Goal: Register for event/course

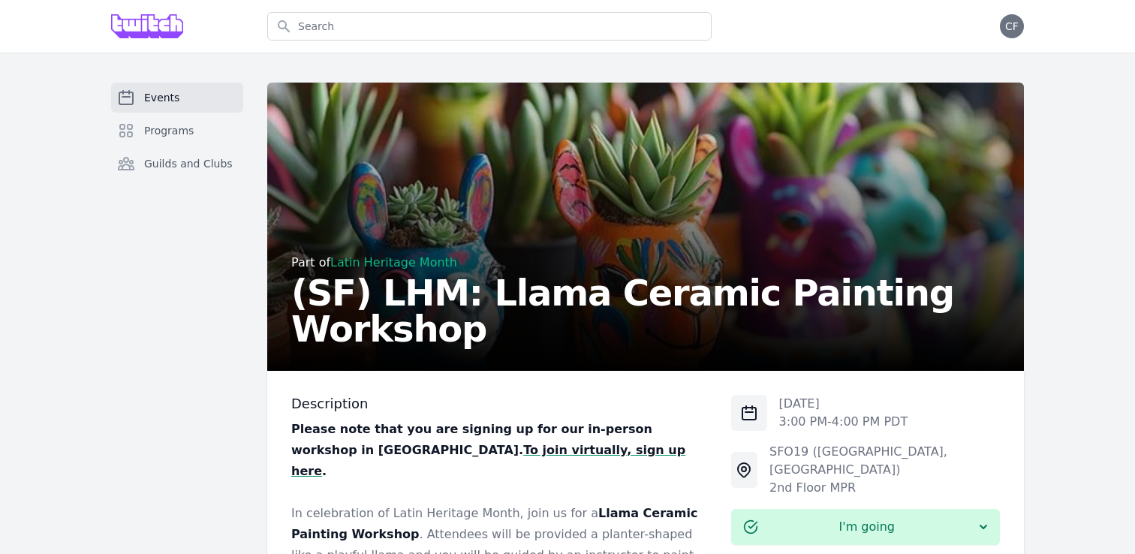
click at [216, 99] on link "Events" at bounding box center [177, 98] width 132 height 30
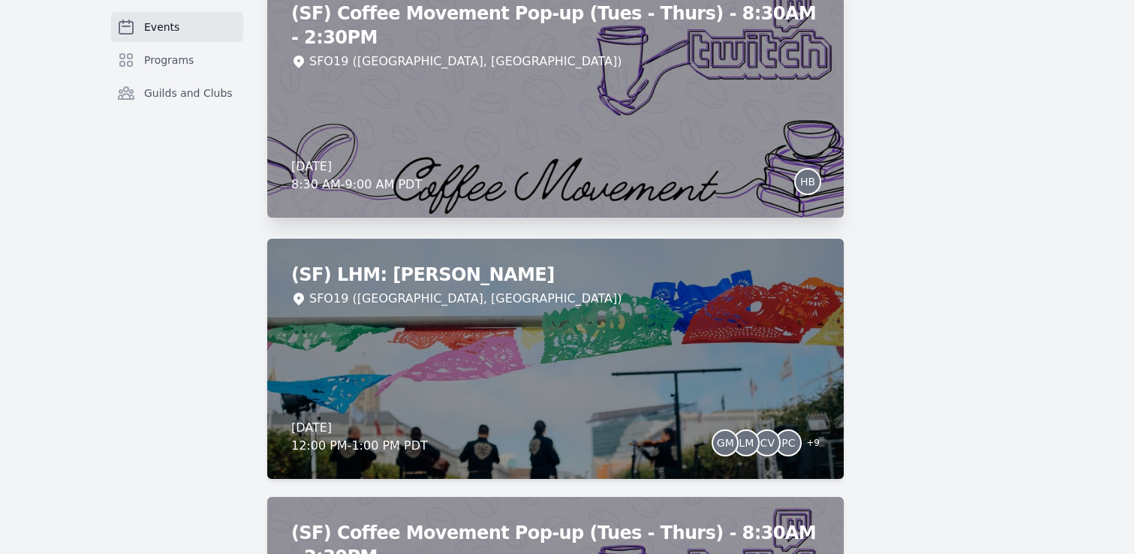
scroll to position [1801, 0]
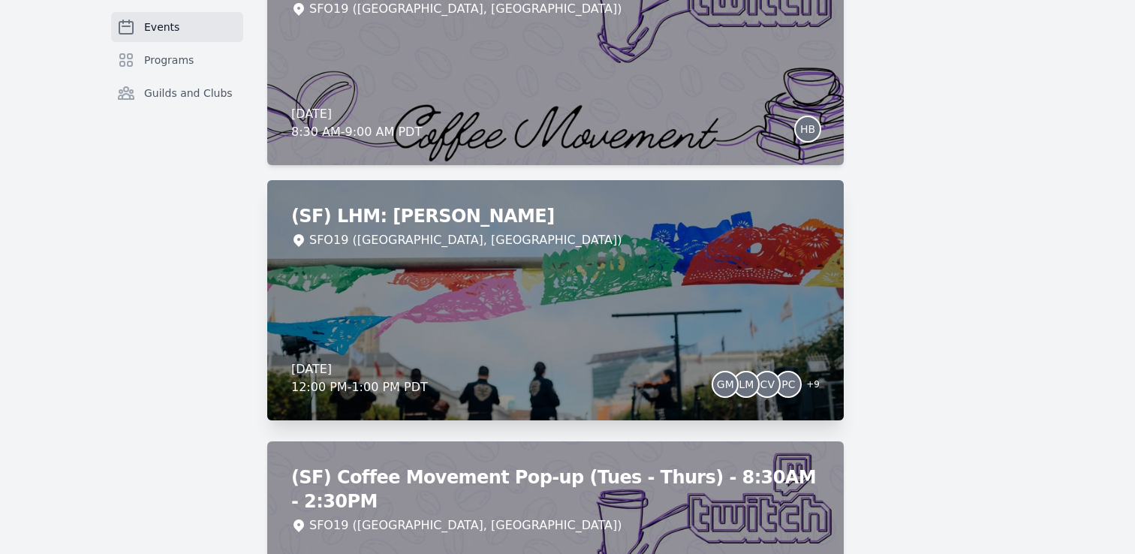
click at [605, 357] on div "(SF) LHM: Mariachi Lunch SFO19 (San Francisco, CA) Wednesday, October 8, 2025 1…" at bounding box center [555, 300] width 577 height 240
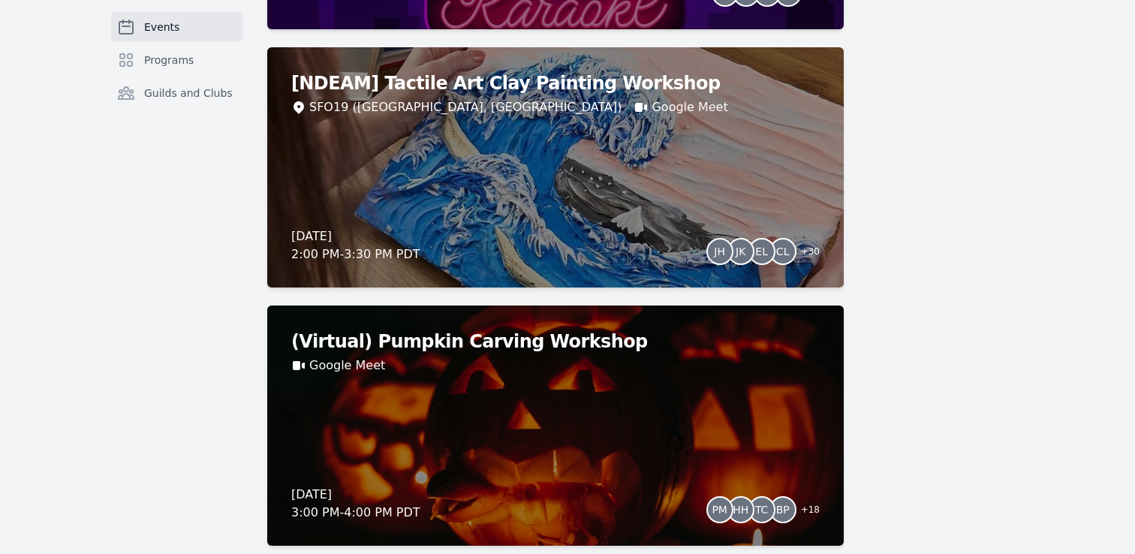
scroll to position [4005, 0]
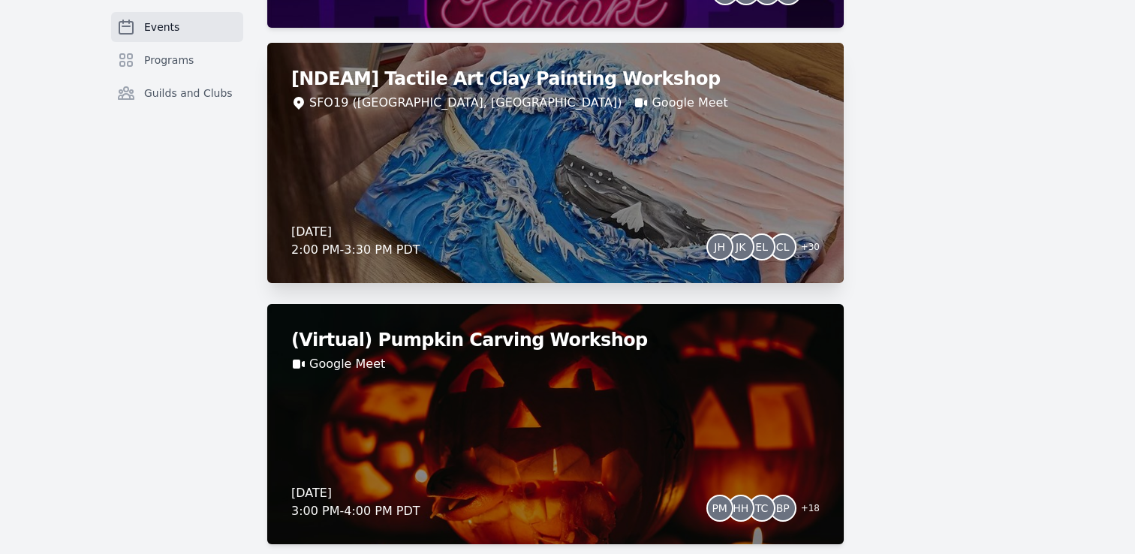
click at [581, 207] on div "[NDEAM] Tactile Art Clay Painting Workshop SFO19 (San Francisco, CA) Google Mee…" at bounding box center [555, 163] width 577 height 240
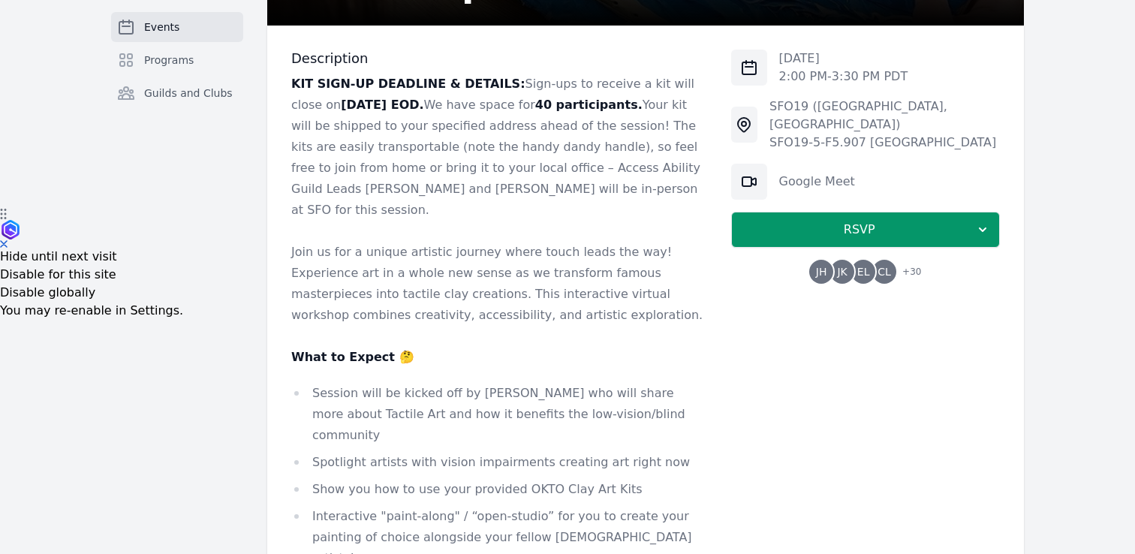
scroll to position [346, 0]
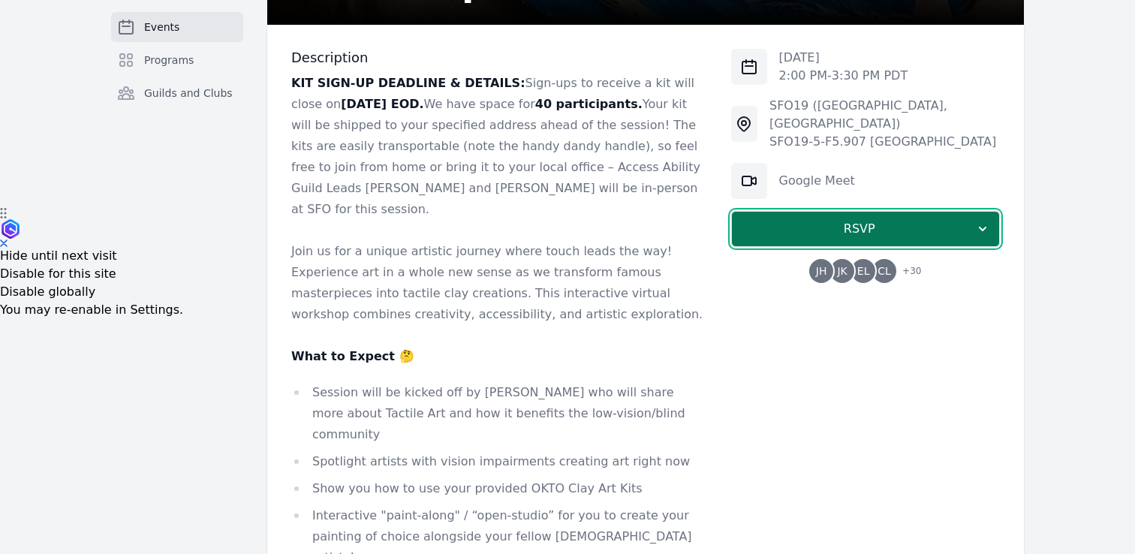
click at [870, 220] on span "RSVP" at bounding box center [859, 229] width 231 height 18
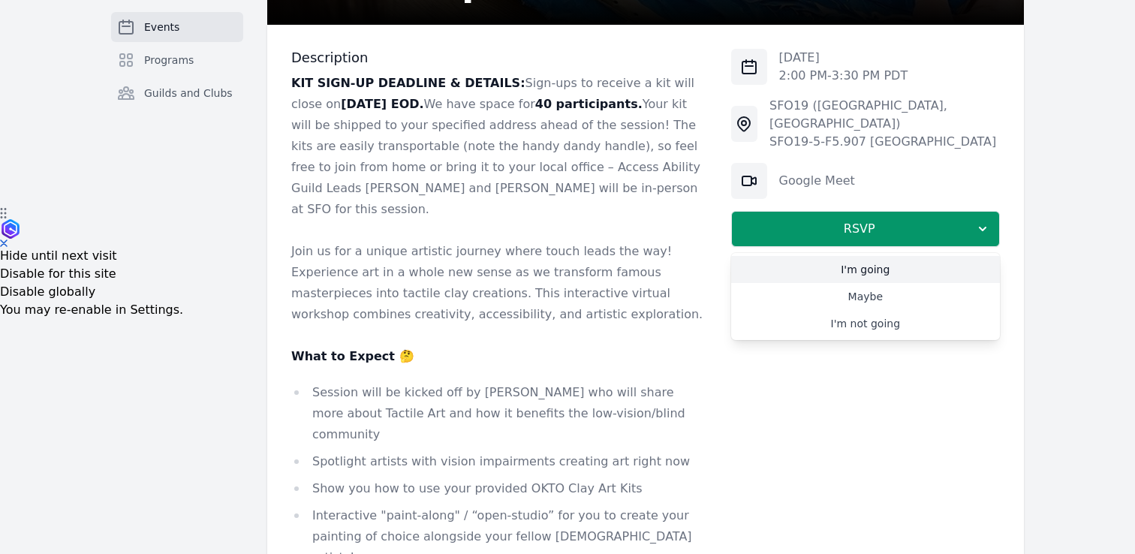
click at [860, 256] on link "I'm going" at bounding box center [865, 269] width 269 height 27
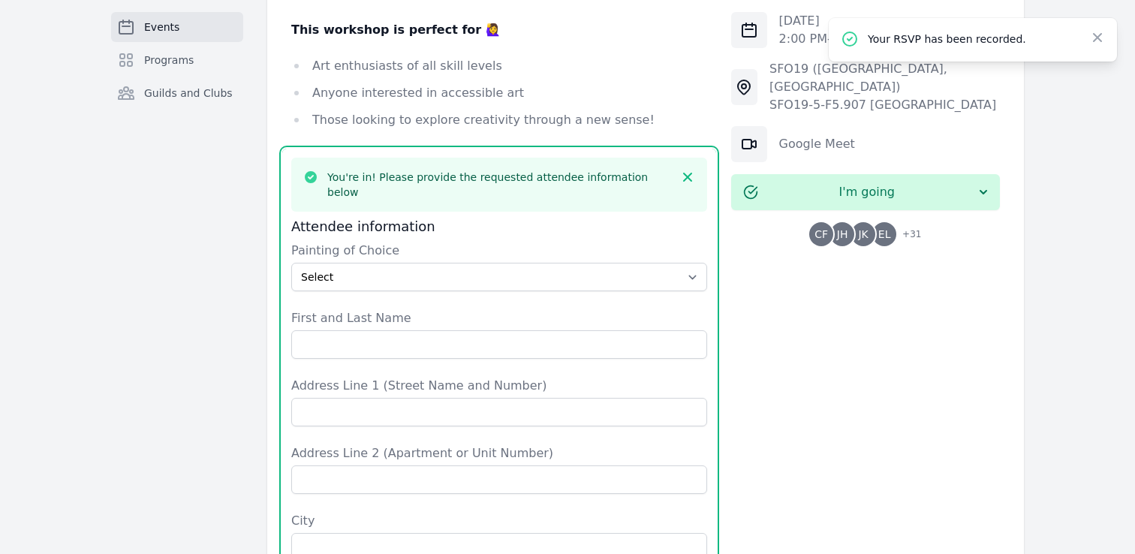
scroll to position [1095, 0]
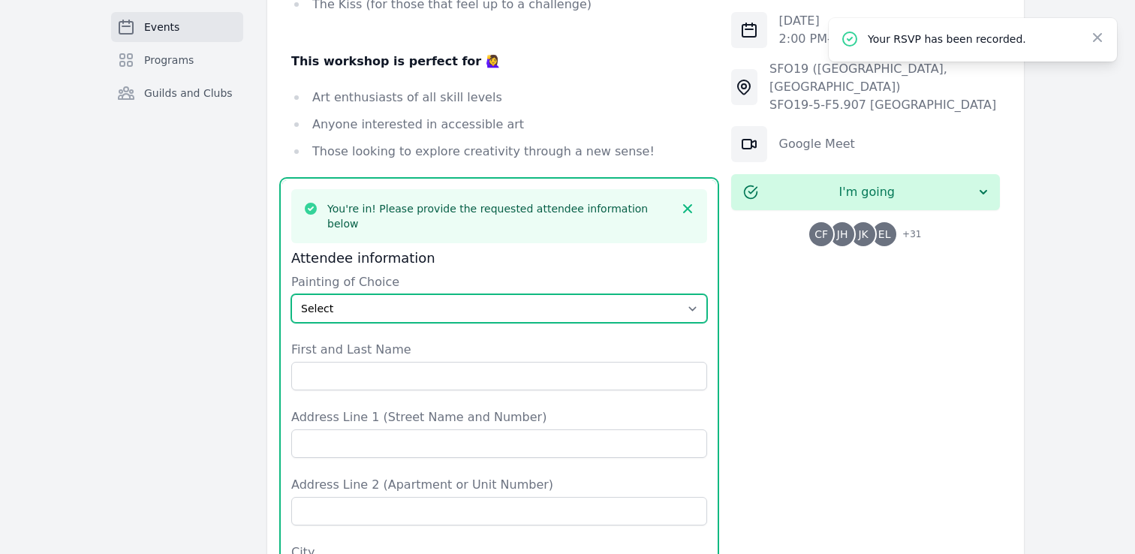
click at [604, 294] on select "Select The Great Wave off Kanagawa Starry Night Sunflowers The Kiss" at bounding box center [499, 308] width 416 height 29
click at [291, 294] on select "Select The Great Wave off Kanagawa Starry Night Sunflowers The Kiss" at bounding box center [499, 308] width 416 height 29
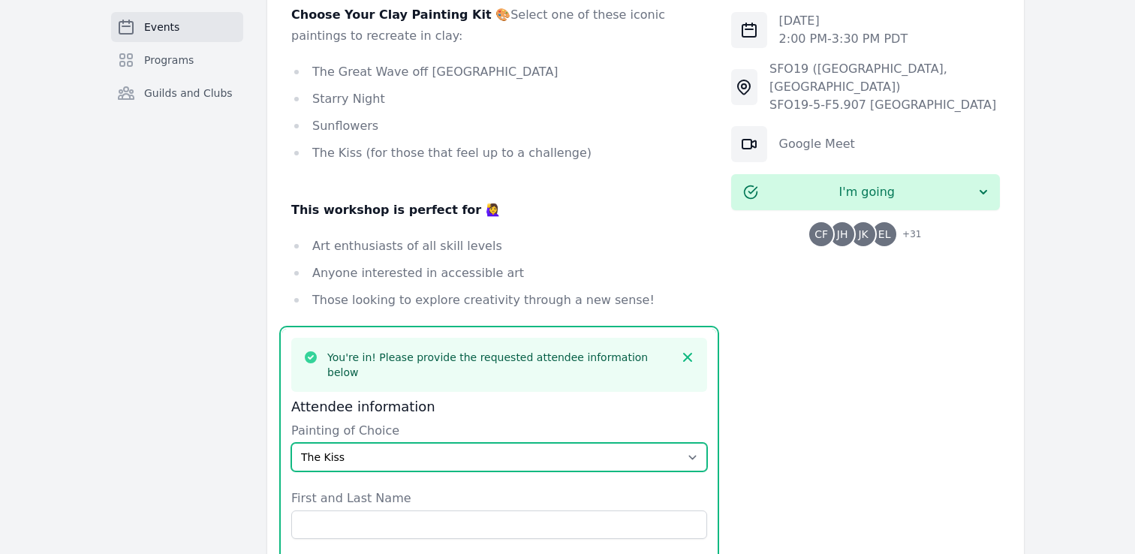
scroll to position [944, 0]
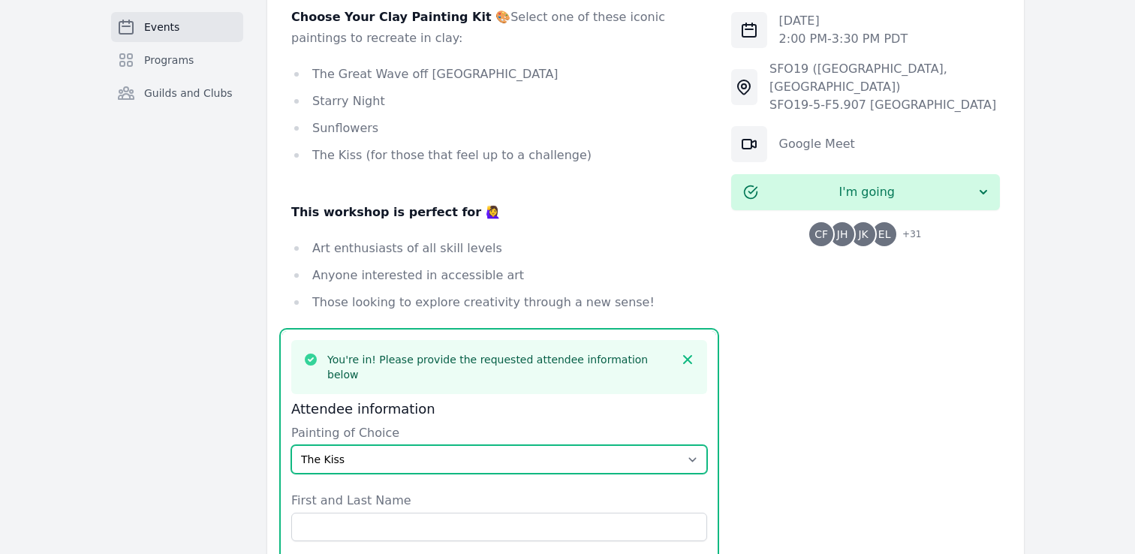
click at [680, 445] on select "Select The Great Wave off Kanagawa Starry Night Sunflowers The Kiss" at bounding box center [499, 459] width 416 height 29
select select "The Great Wave off Kanagawa"
click at [291, 445] on select "Select The Great Wave off Kanagawa Starry Night Sunflowers The Kiss" at bounding box center [499, 459] width 416 height 29
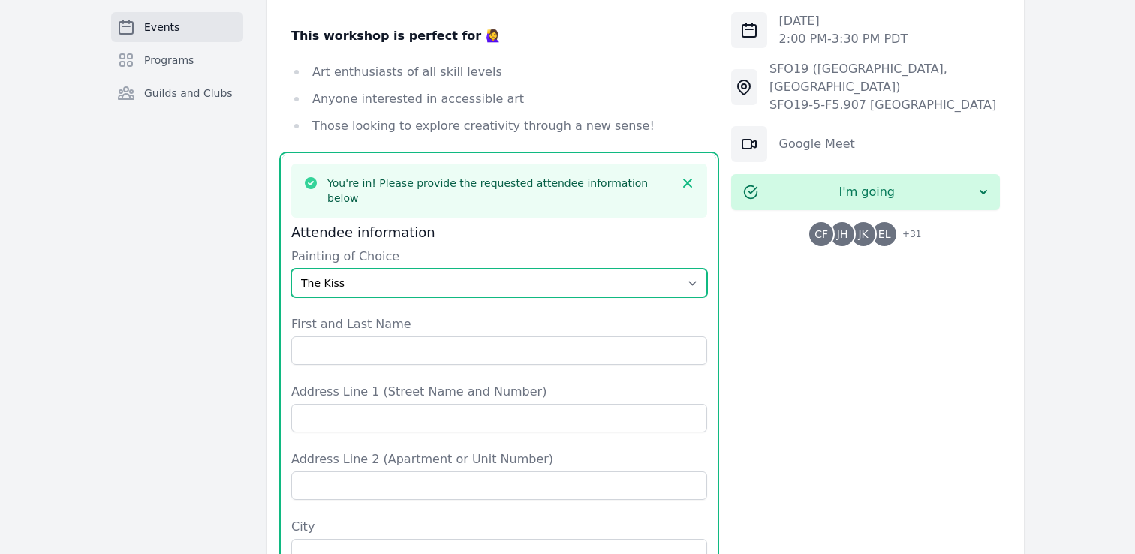
scroll to position [1129, 0]
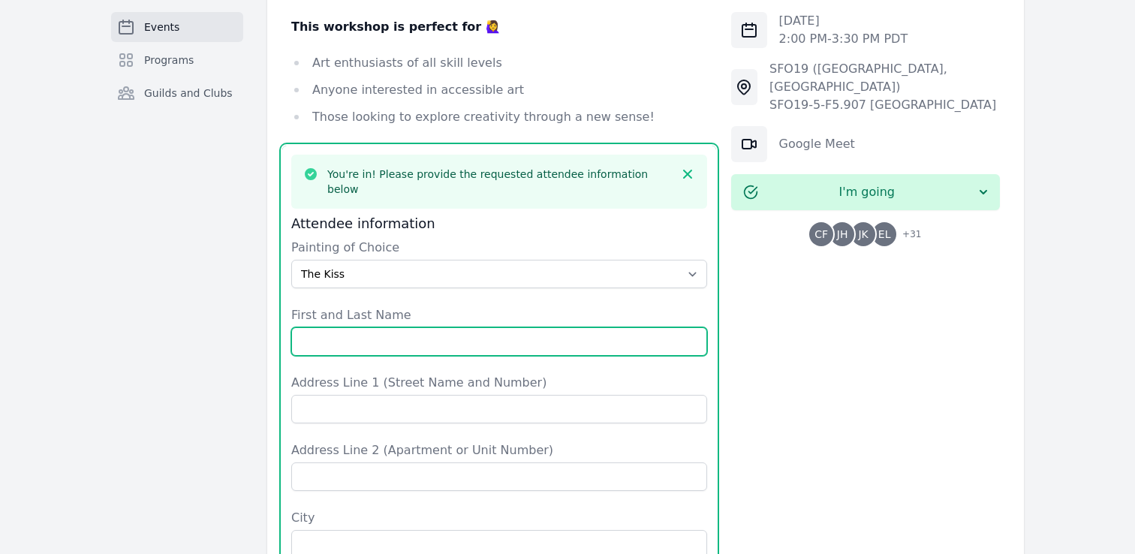
click at [580, 327] on input "First and Last Name" at bounding box center [499, 341] width 416 height 29
type input "Camille Fischer"
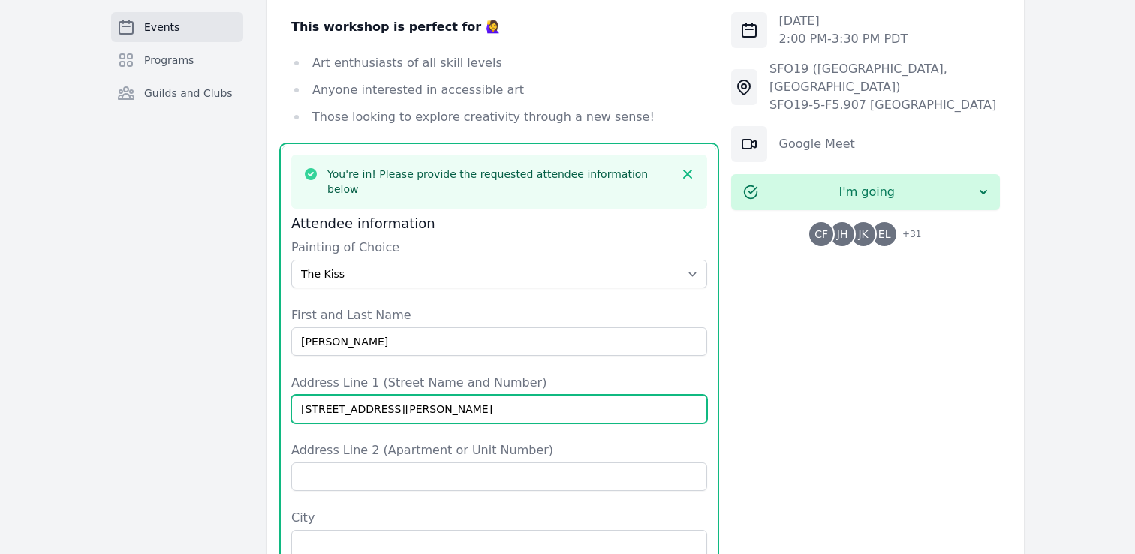
type input "420 Lee St"
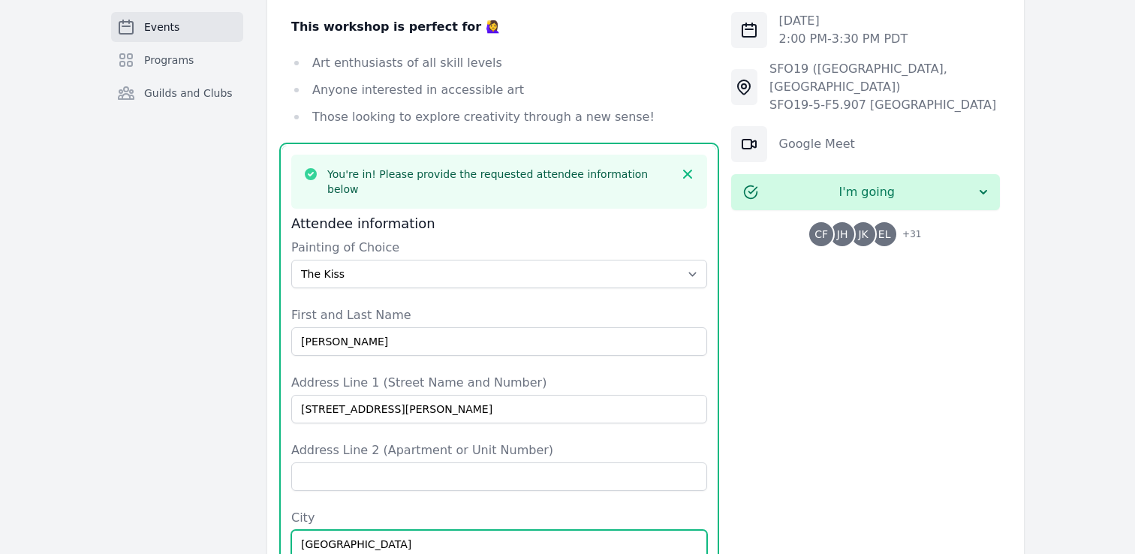
type input "Oakland"
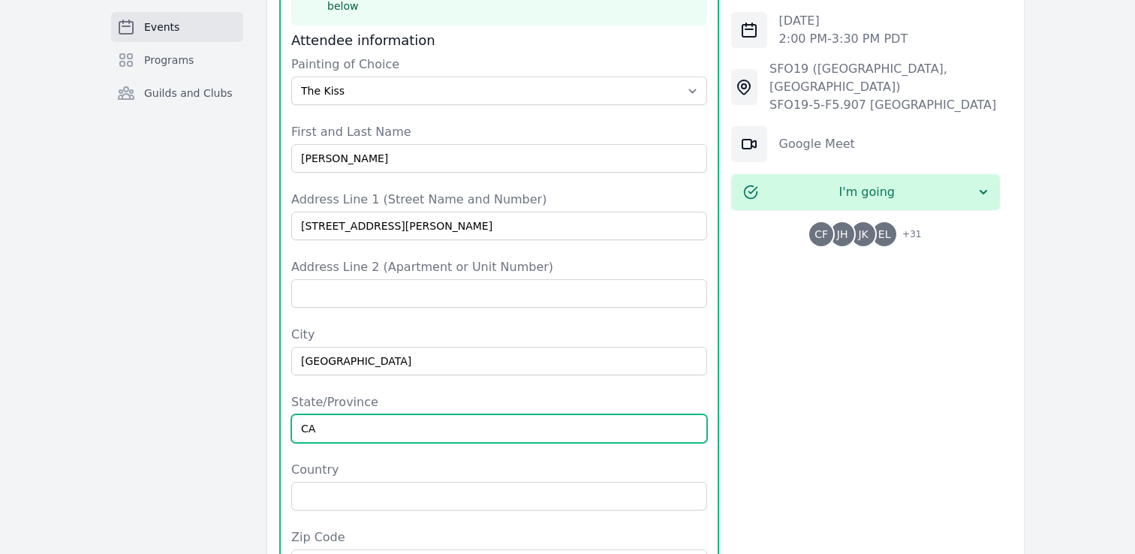
scroll to position [1349, 0]
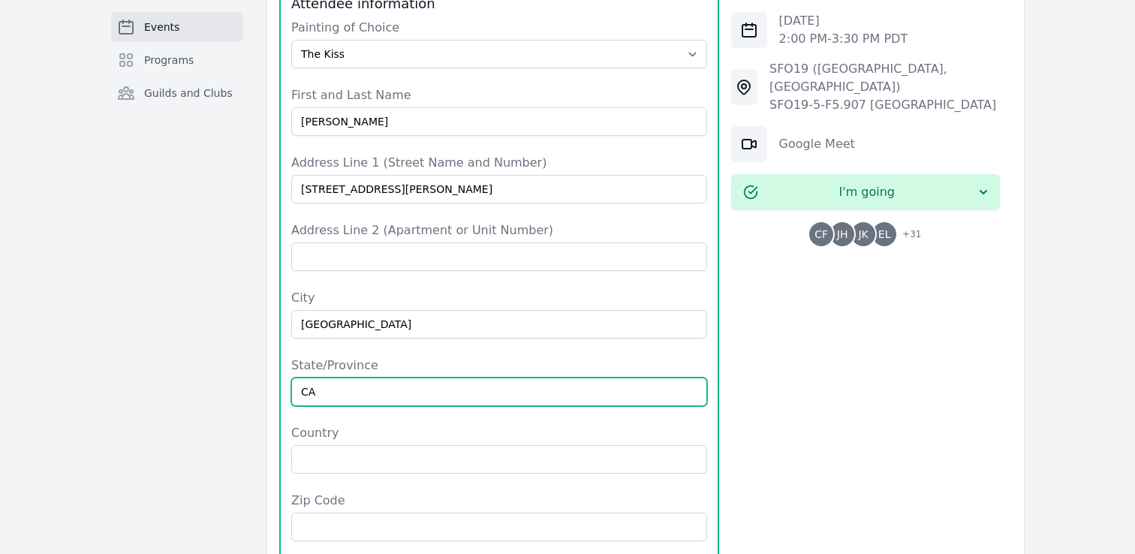
type input "CA"
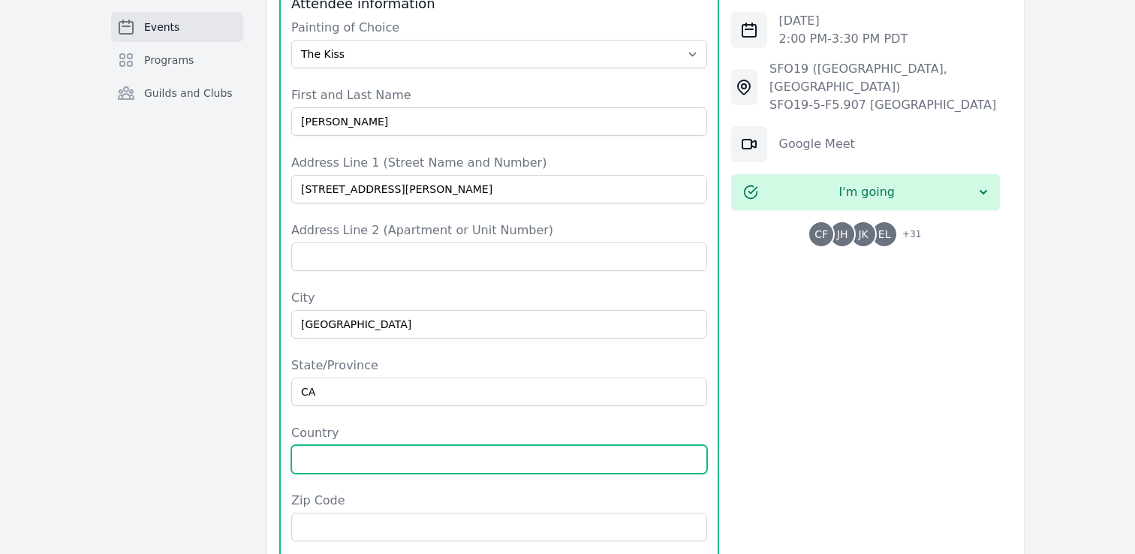
click at [395, 445] on input "Country" at bounding box center [499, 459] width 416 height 29
type input "US"
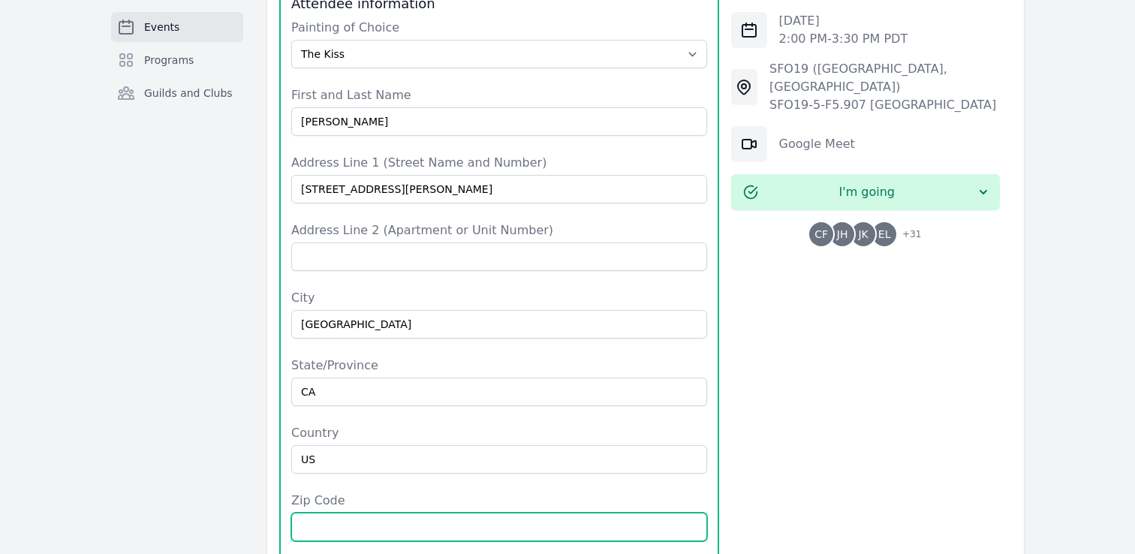
click at [369, 513] on input "Zip Code" at bounding box center [499, 527] width 416 height 29
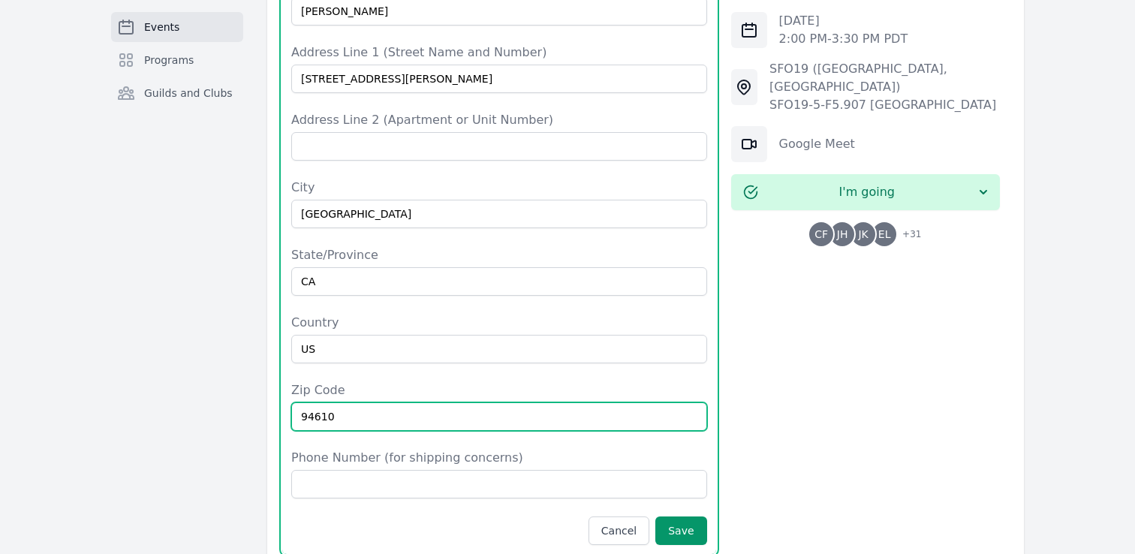
scroll to position [1466, 0]
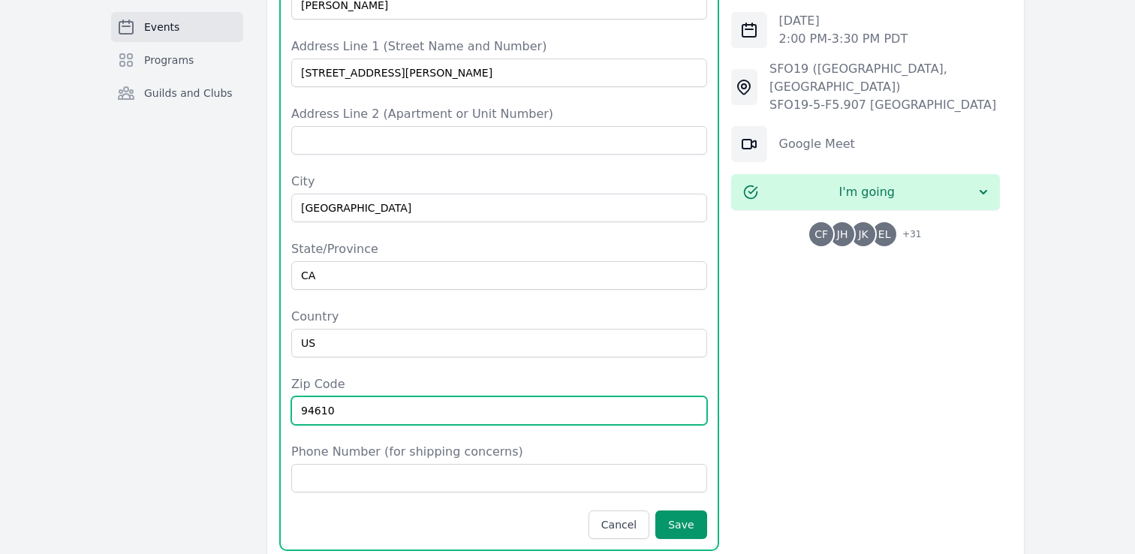
type input "94610"
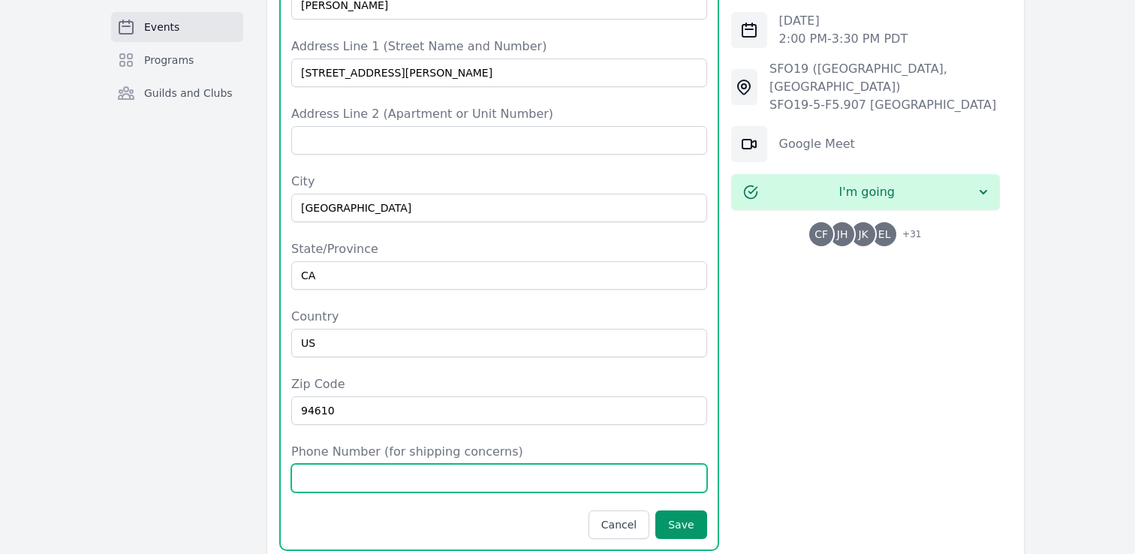
click at [461, 464] on input "Phone Number (for shipping concerns)" at bounding box center [499, 478] width 416 height 29
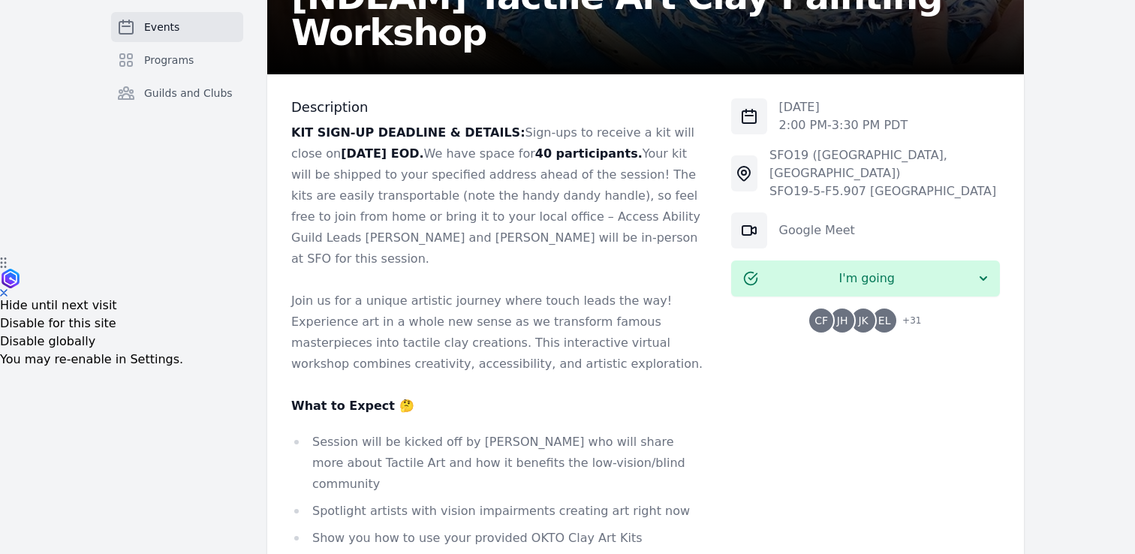
scroll to position [316, 0]
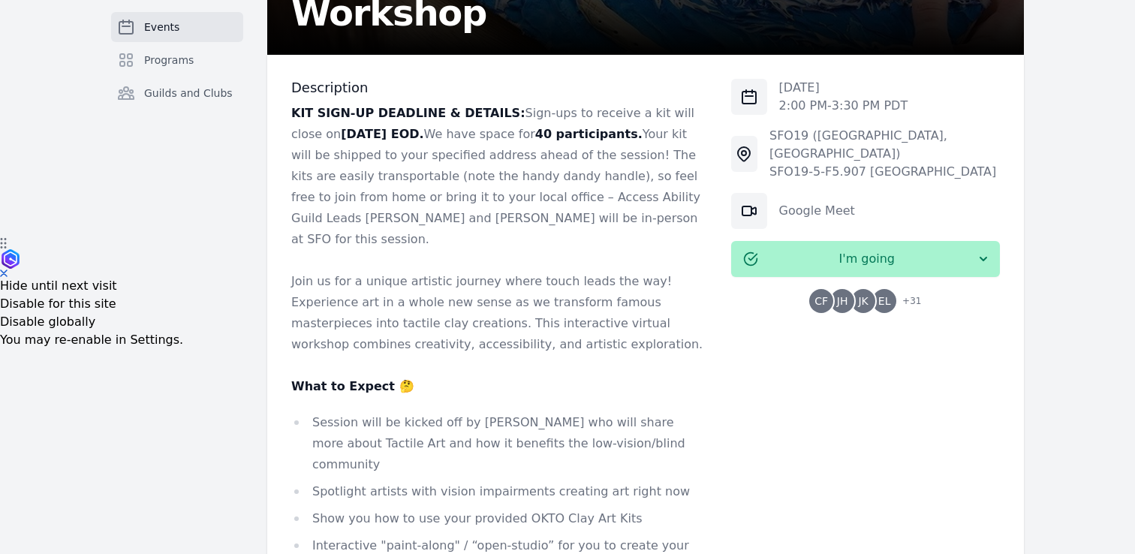
type input "4049214967"
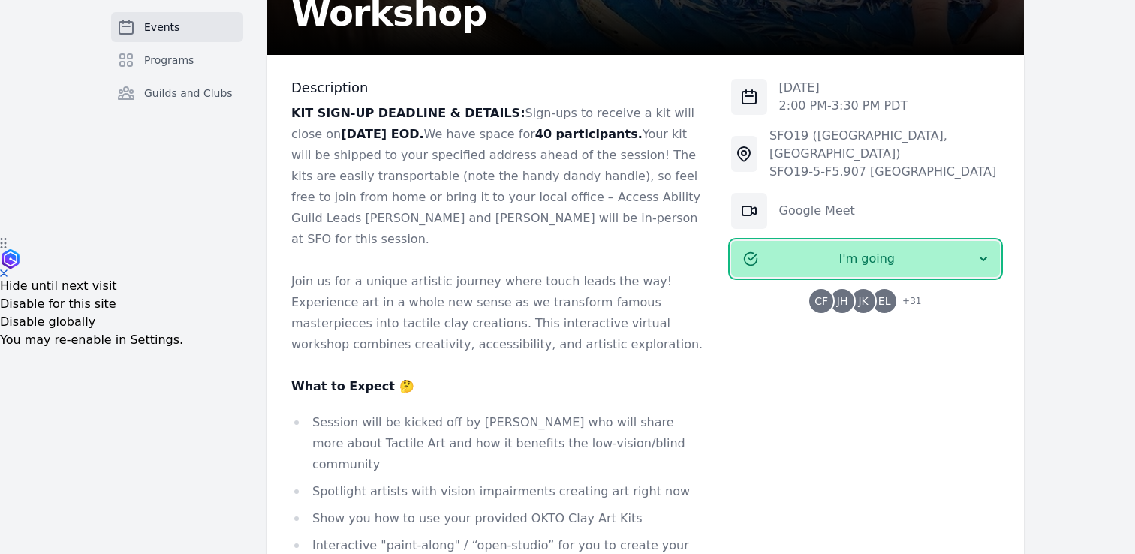
click at [980, 252] on icon "button" at bounding box center [983, 259] width 15 height 15
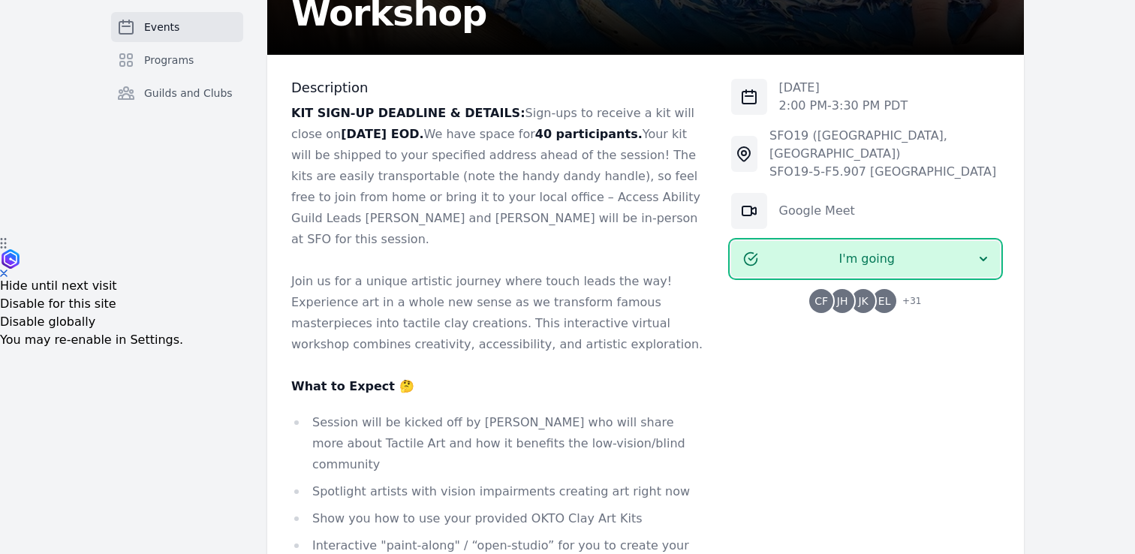
click at [585, 294] on p "Join us for a unique artistic journey where touch leads the way! Experience art…" at bounding box center [499, 313] width 416 height 84
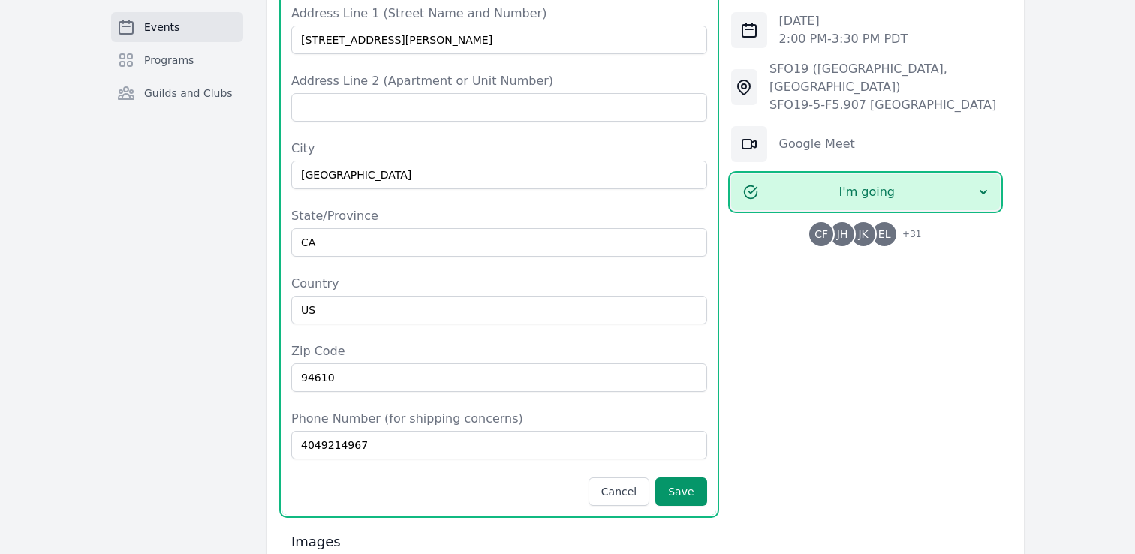
scroll to position [1549, 0]
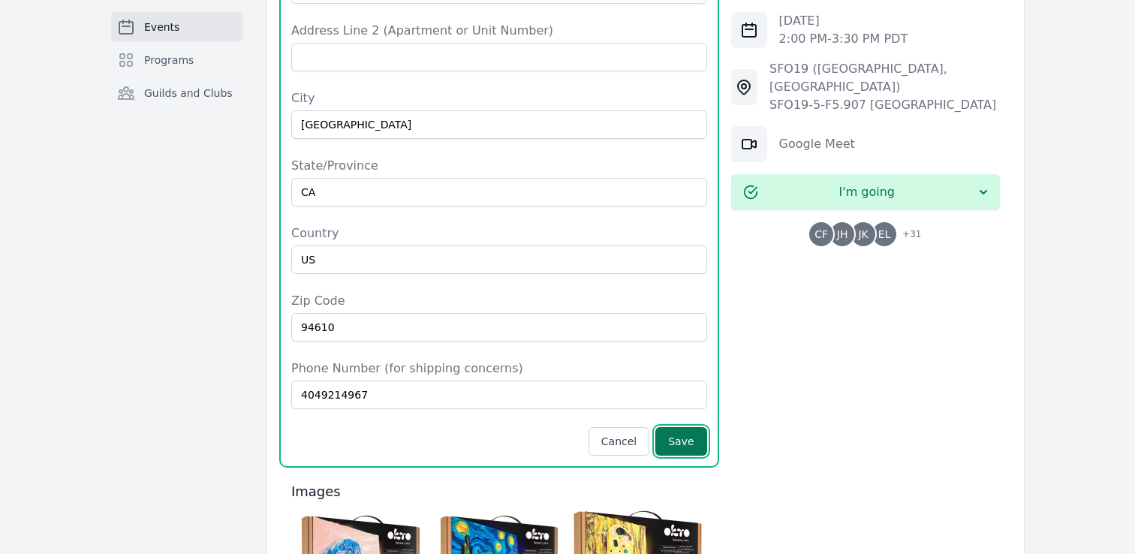
click at [682, 427] on button "Save" at bounding box center [680, 441] width 51 height 29
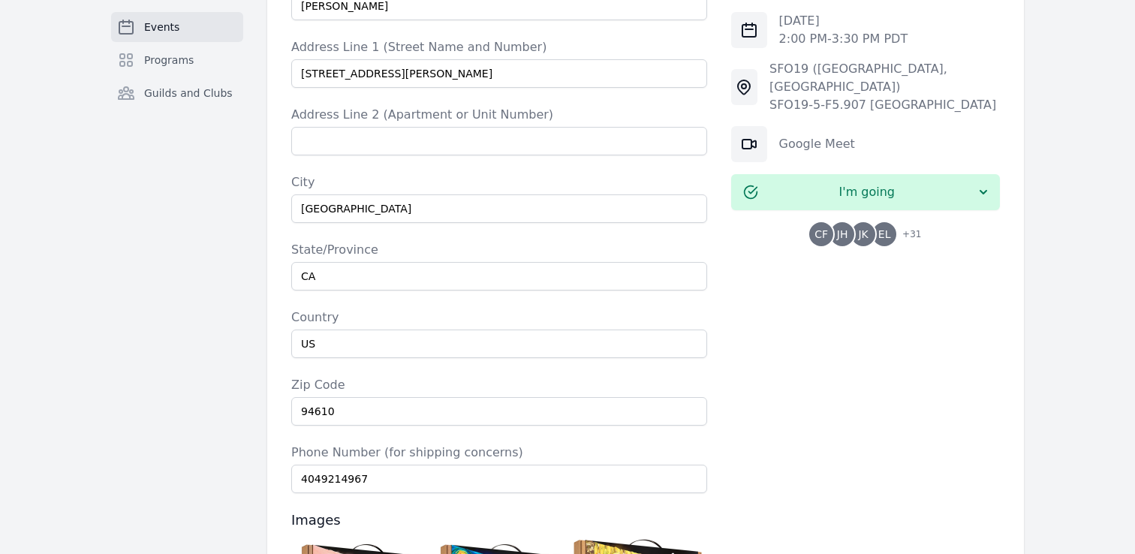
scroll to position [1403, 0]
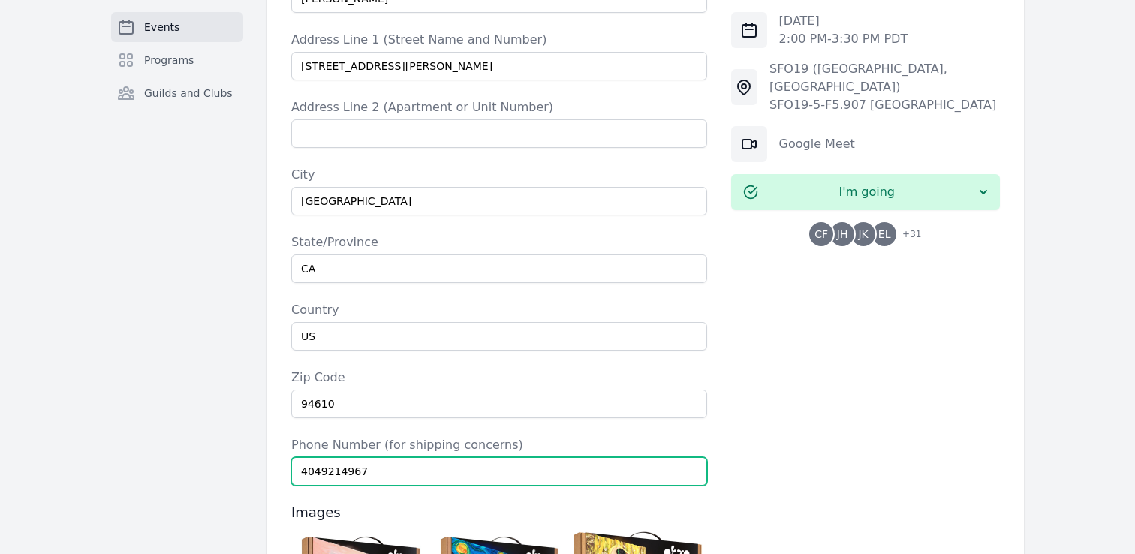
click at [538, 457] on input "4049214967" at bounding box center [499, 471] width 416 height 29
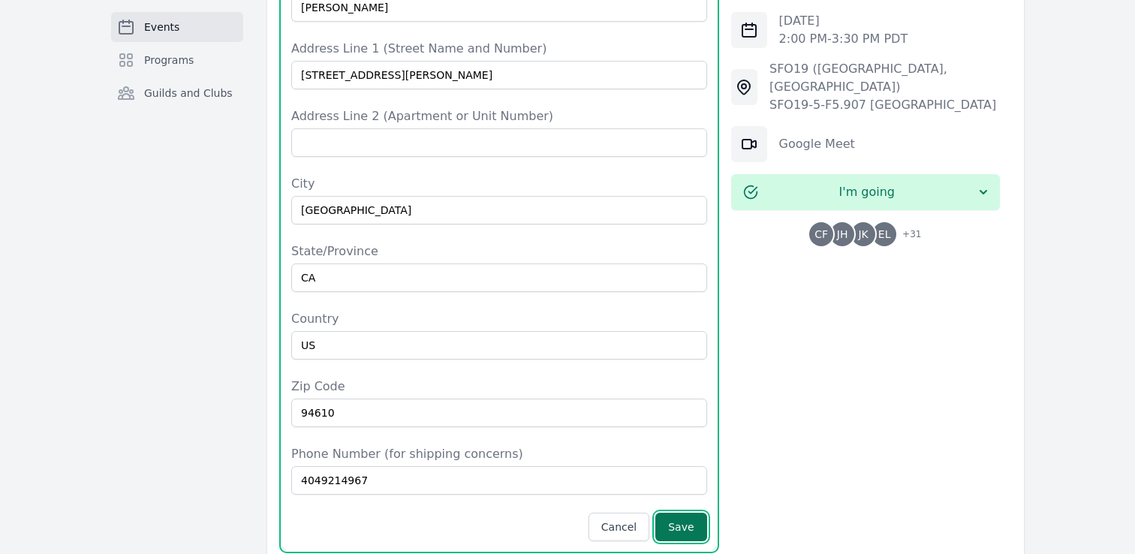
click at [682, 513] on button "Save" at bounding box center [680, 527] width 51 height 29
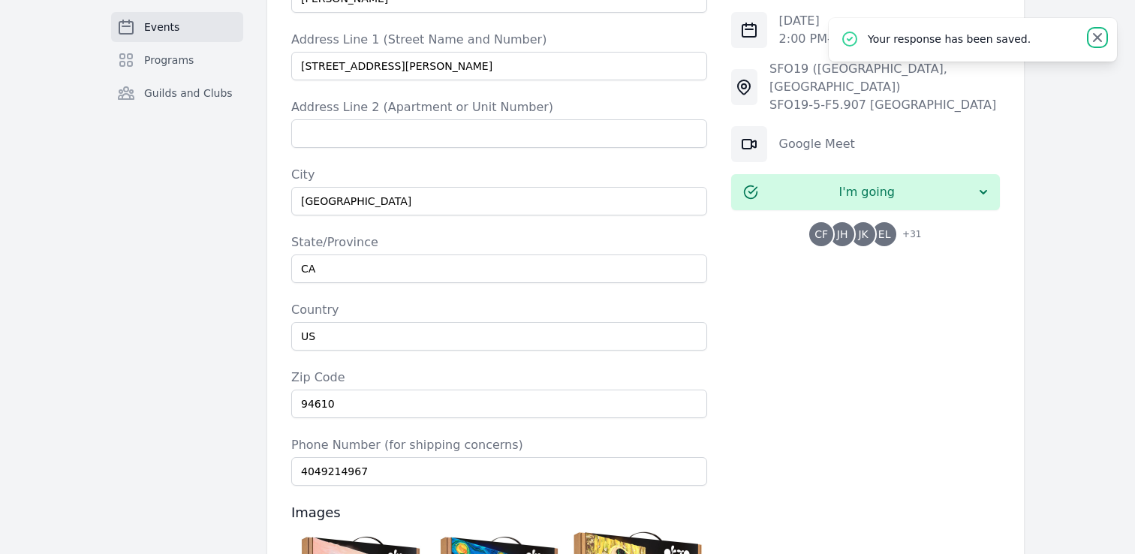
click at [1102, 41] on icon at bounding box center [1097, 37] width 15 height 15
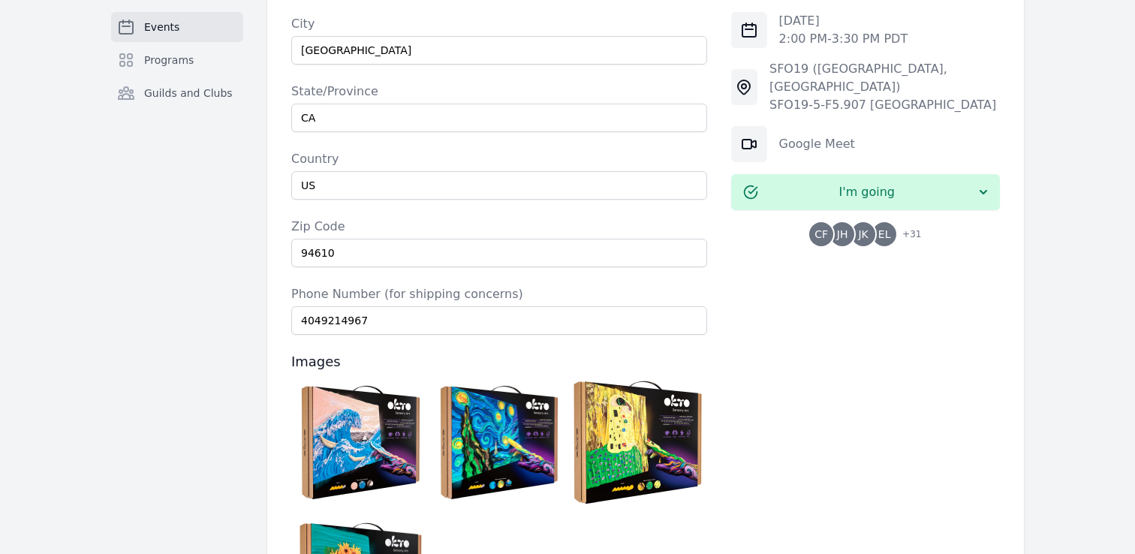
scroll to position [1557, 0]
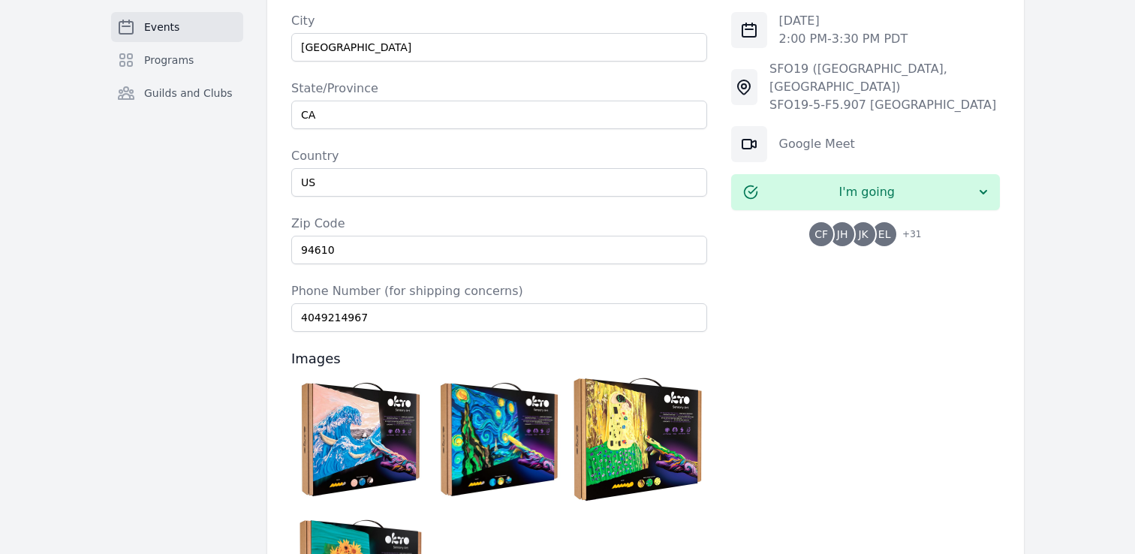
click at [615, 374] on img at bounding box center [637, 439] width 131 height 131
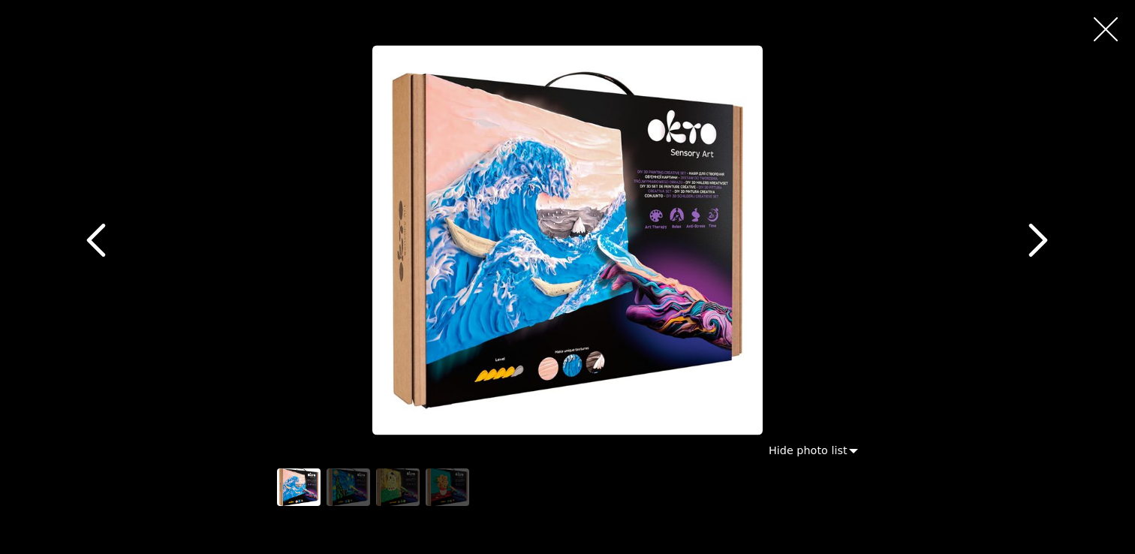
click at [1108, 28] on icon "button" at bounding box center [1106, 29] width 24 height 24
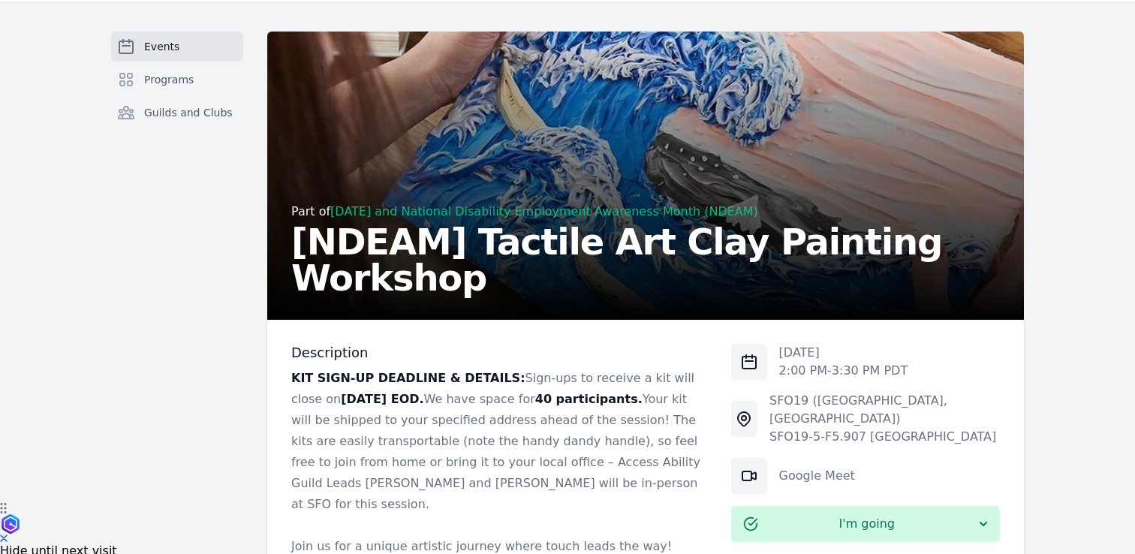
scroll to position [0, 0]
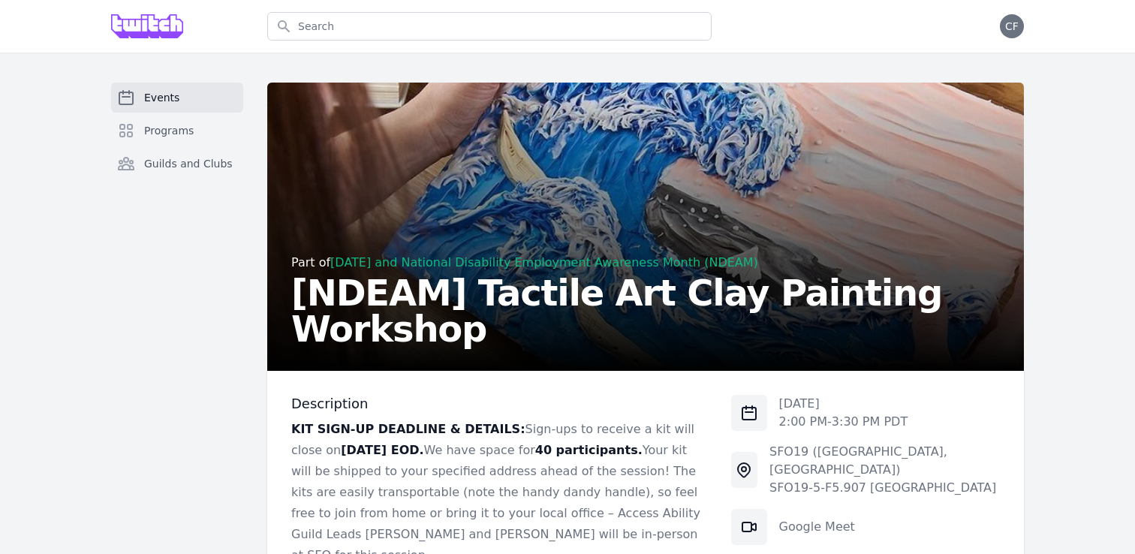
click at [152, 98] on span "Events" at bounding box center [161, 97] width 35 height 15
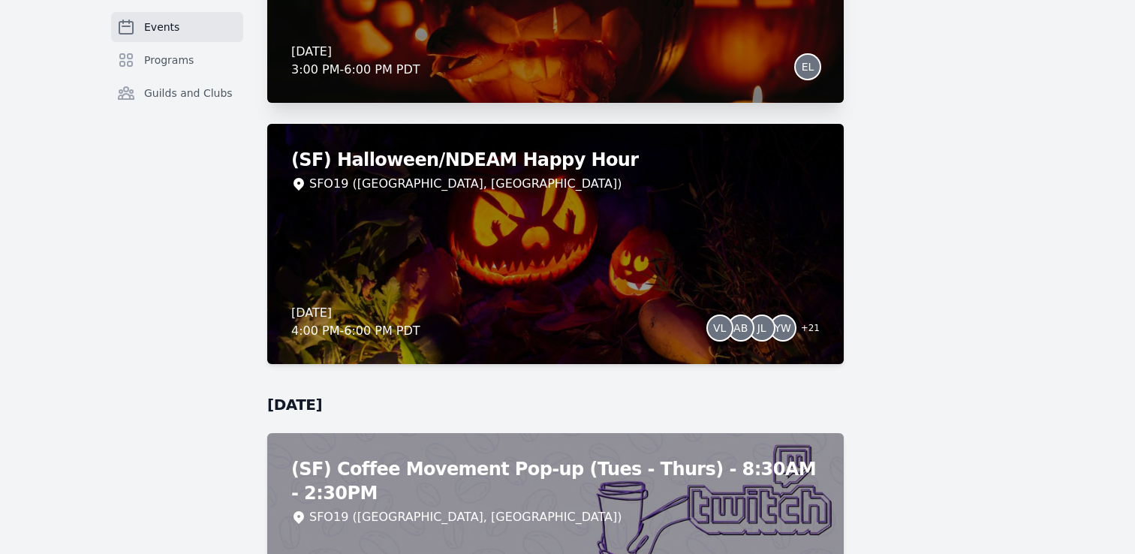
scroll to position [7286, 0]
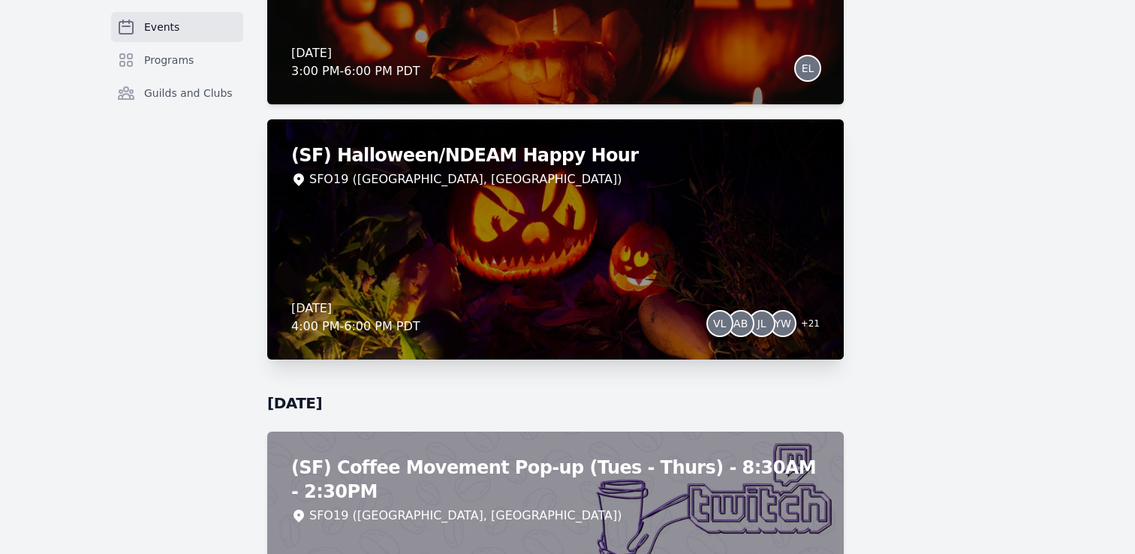
click at [628, 298] on div "(SF) Halloween/NDEAM Happy Hour SFO19 ([GEOGRAPHIC_DATA], [GEOGRAPHIC_DATA]) [D…" at bounding box center [555, 239] width 577 height 240
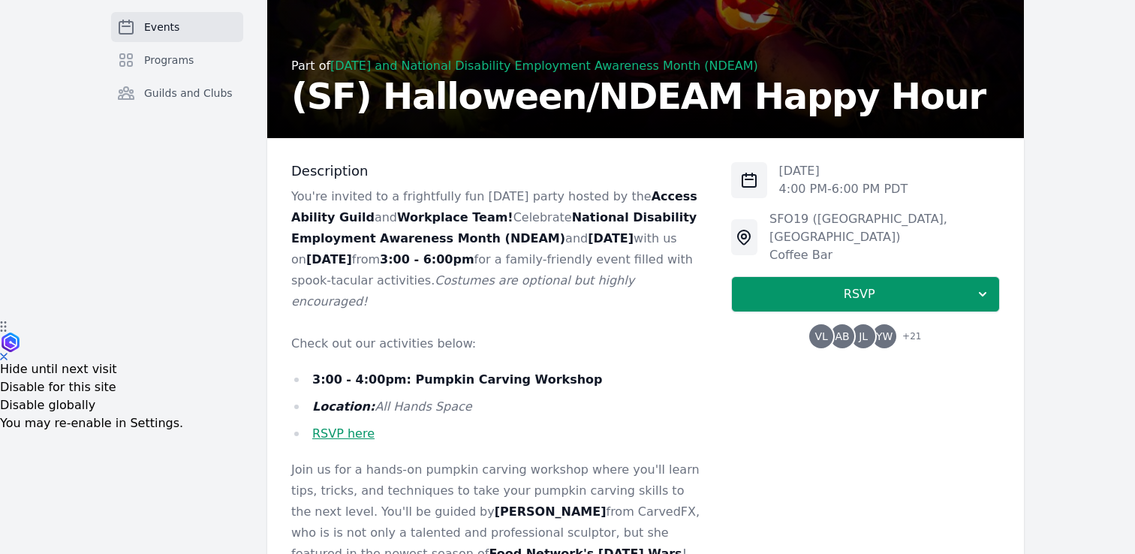
scroll to position [237, 0]
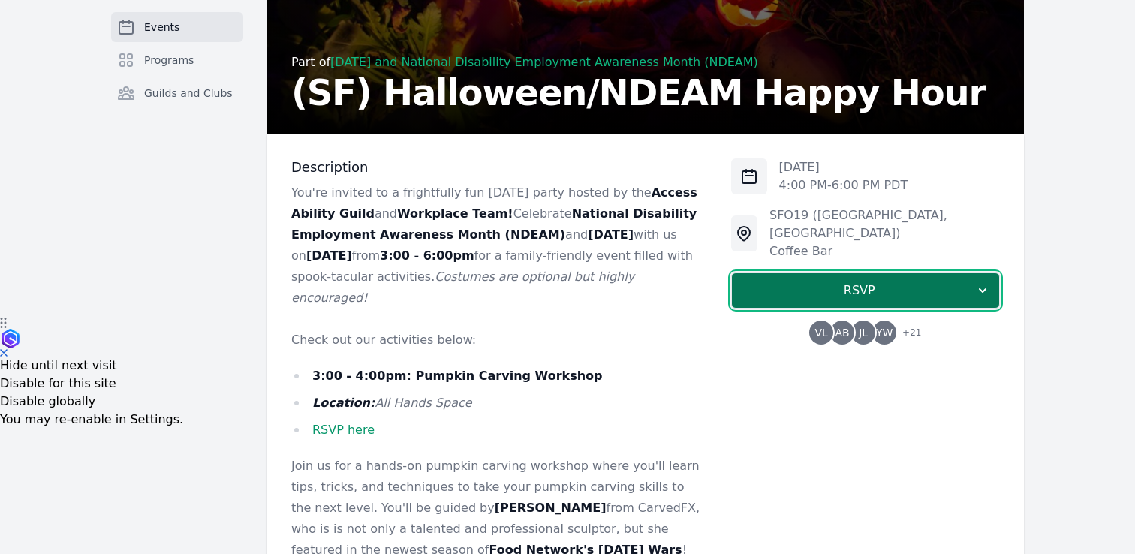
click at [886, 282] on span "RSVP" at bounding box center [859, 291] width 231 height 18
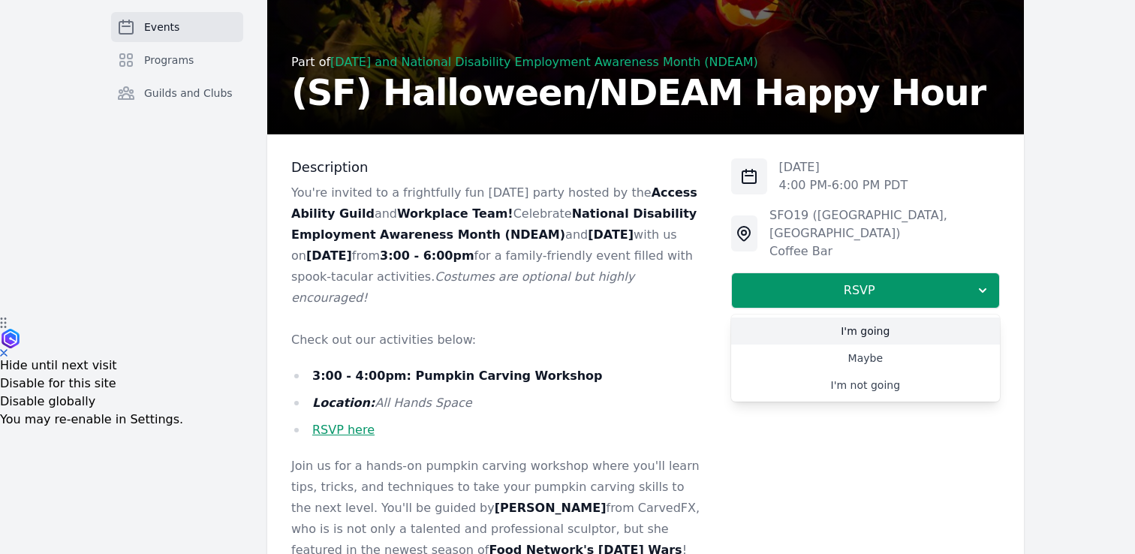
click at [850, 318] on link "I'm going" at bounding box center [865, 331] width 269 height 27
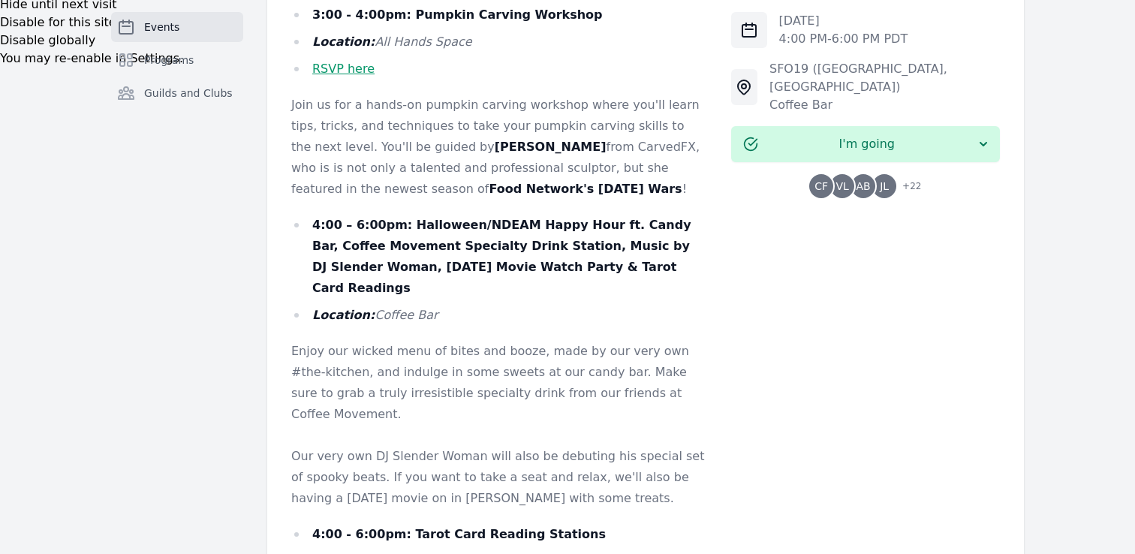
scroll to position [880, 0]
